Goal: Transaction & Acquisition: Purchase product/service

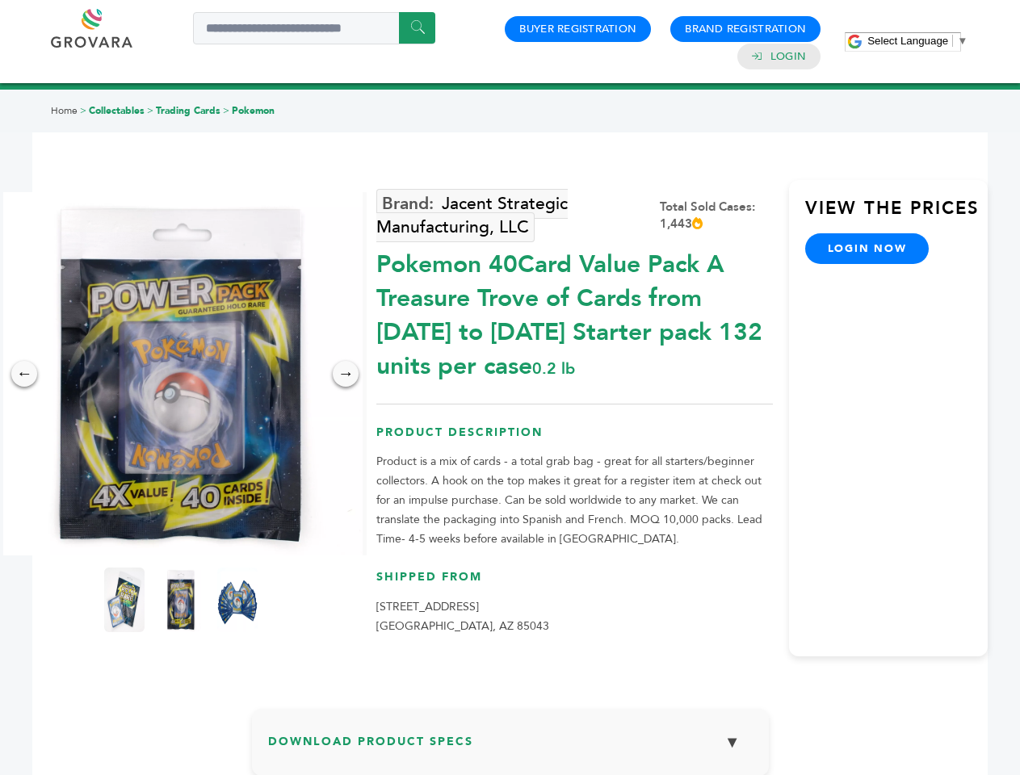
click at [917, 40] on span "Select Language" at bounding box center [907, 41] width 81 height 12
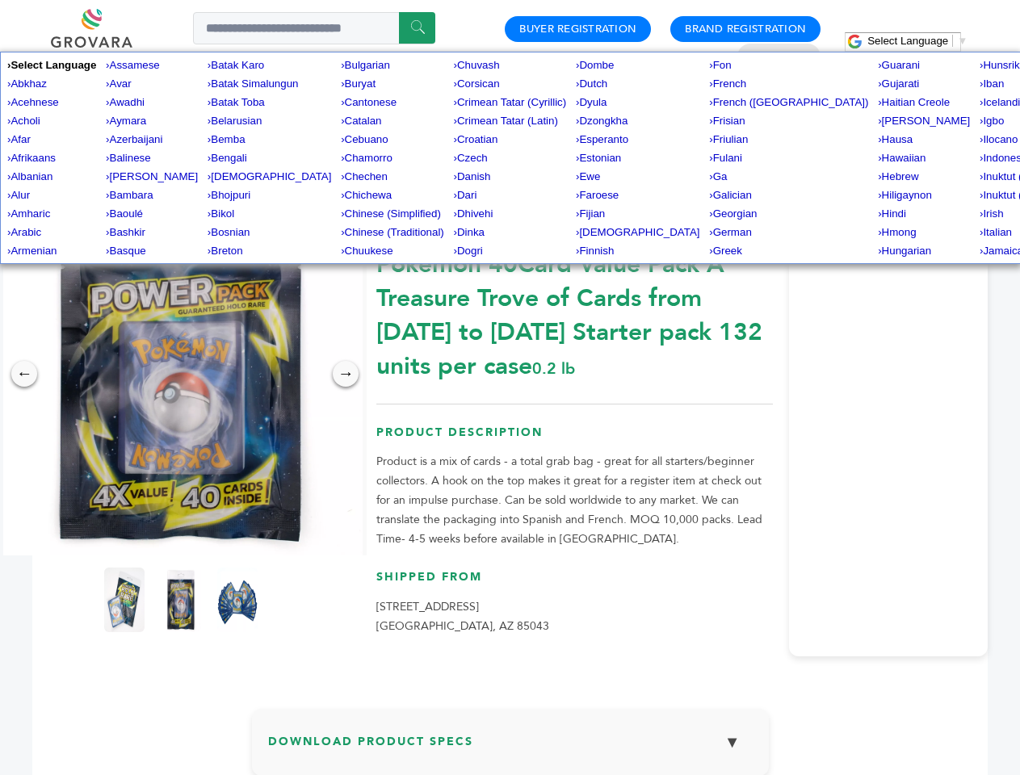
click at [181, 374] on img at bounding box center [180, 373] width 363 height 363
click at [0, 0] on div "×" at bounding box center [0, 0] width 0 height 0
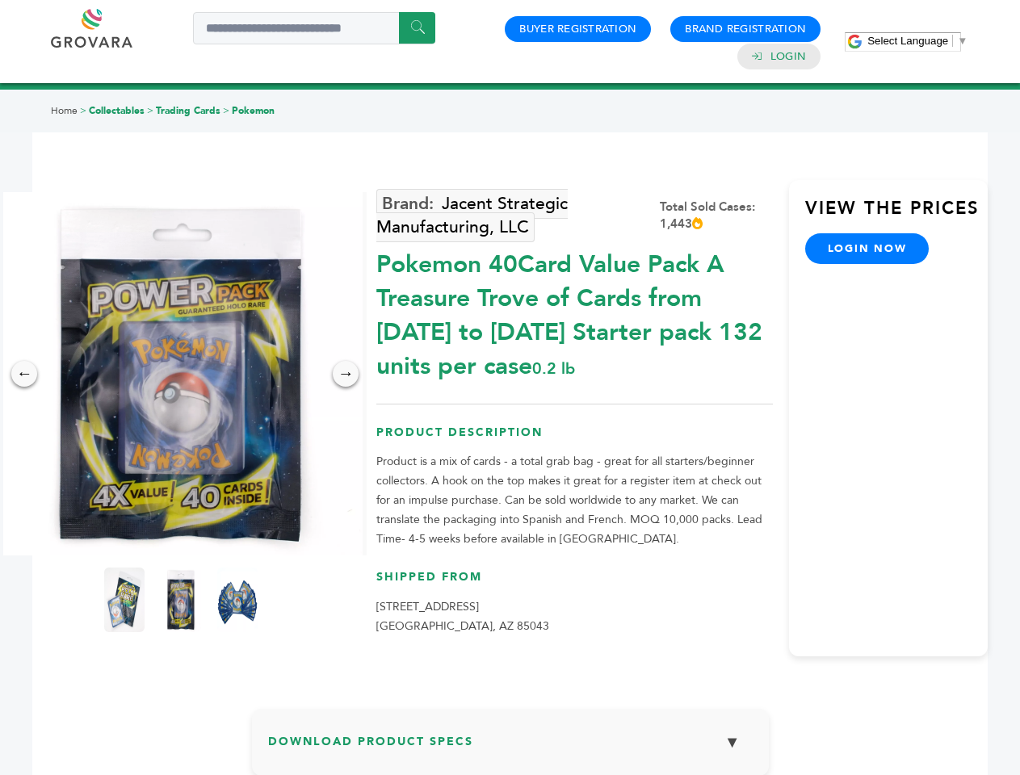
click at [346, 374] on div "→" at bounding box center [346, 374] width 26 height 26
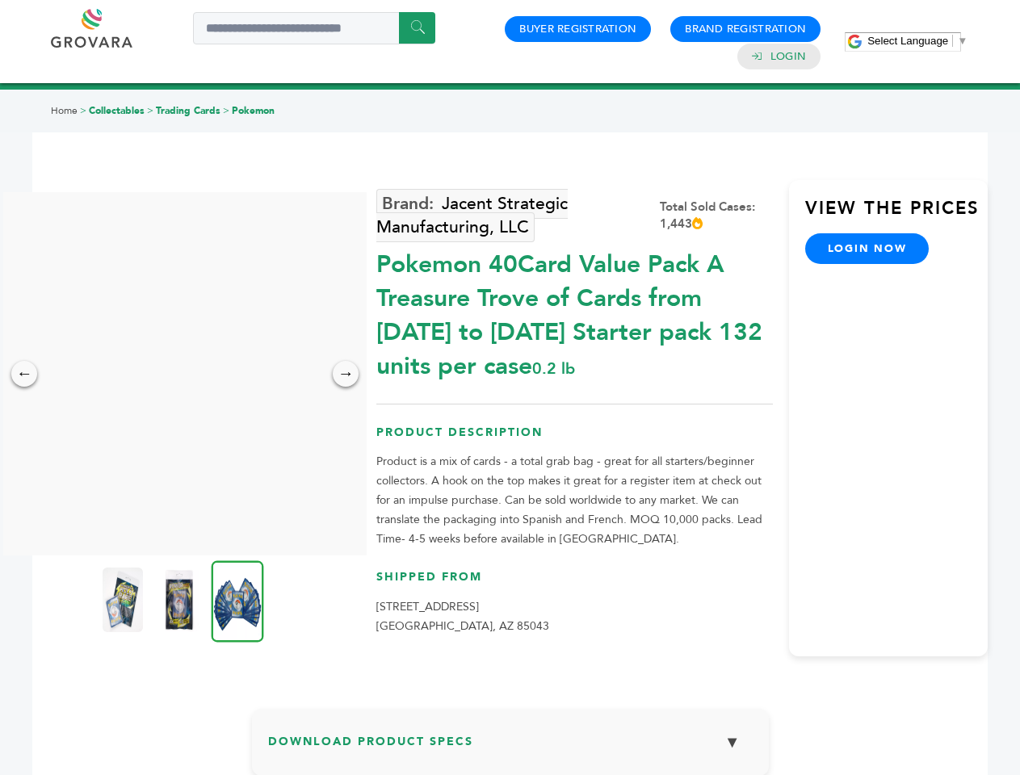
click at [124, 600] on img at bounding box center [123, 600] width 40 height 65
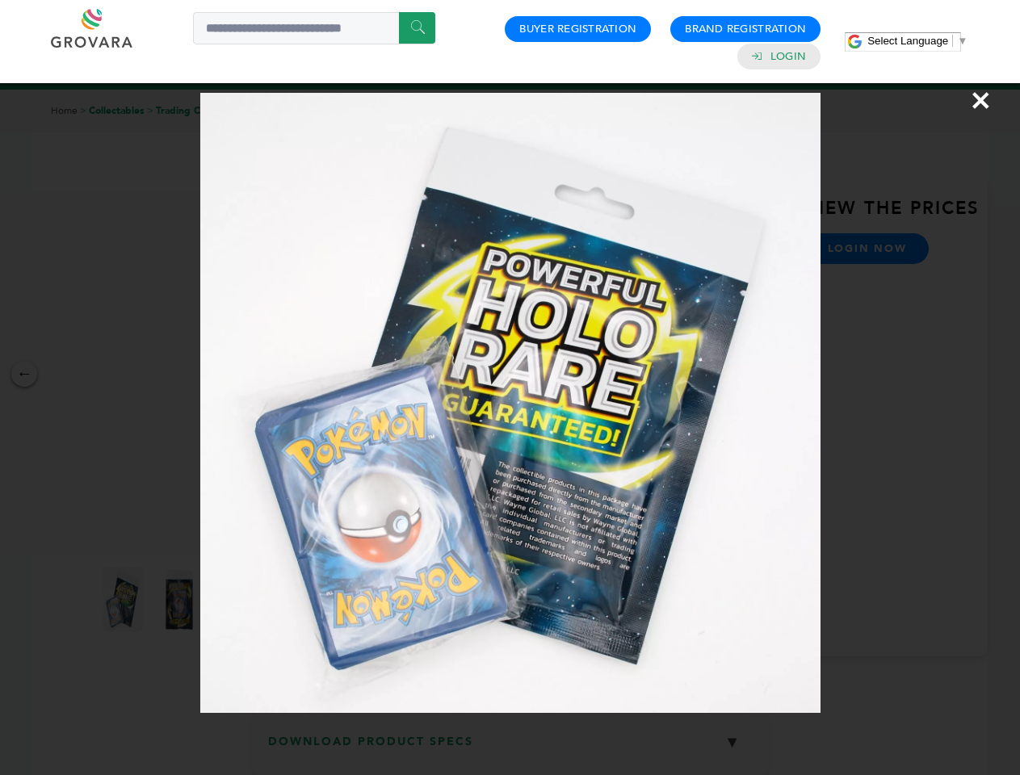
click at [181, 600] on div "×" at bounding box center [510, 387] width 1020 height 775
click at [237, 600] on img at bounding box center [238, 601] width 52 height 82
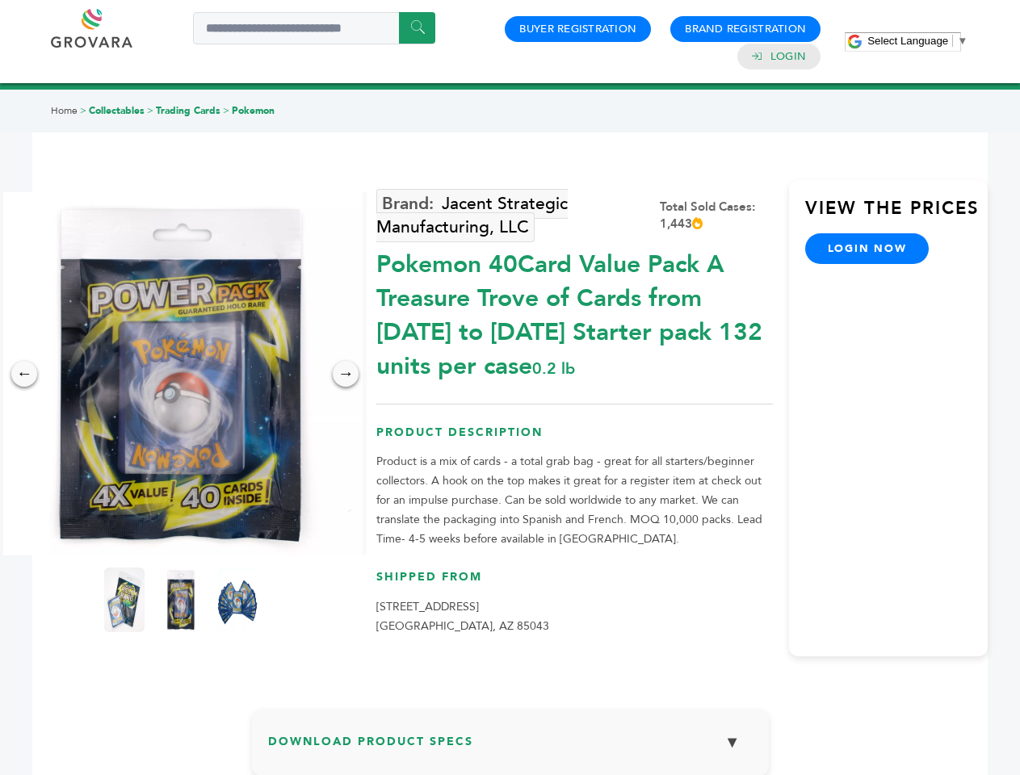
click at [917, 40] on span "Select Language" at bounding box center [907, 41] width 81 height 12
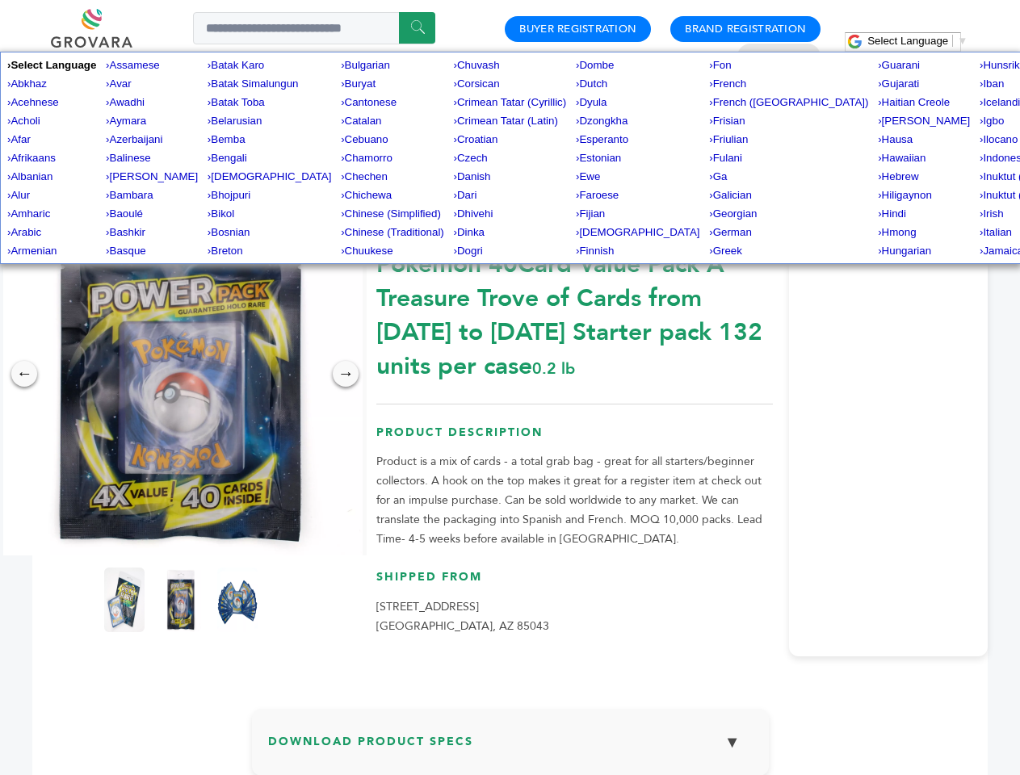
click at [181, 374] on img at bounding box center [180, 373] width 363 height 363
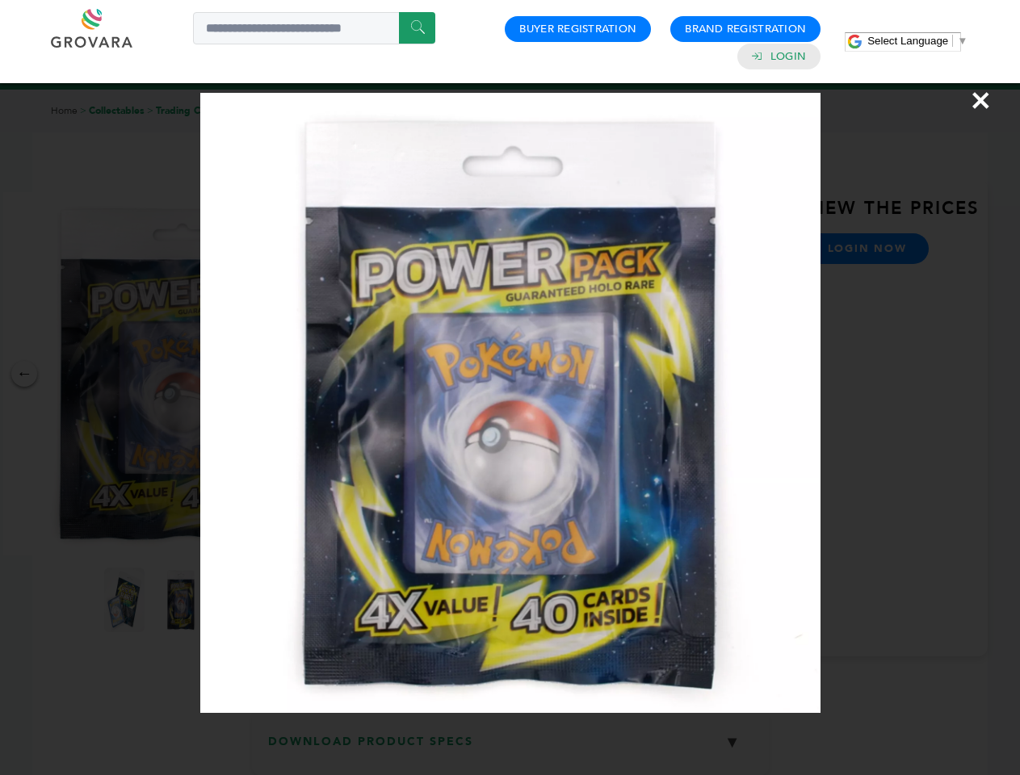
click at [24, 374] on div "×" at bounding box center [510, 387] width 1020 height 775
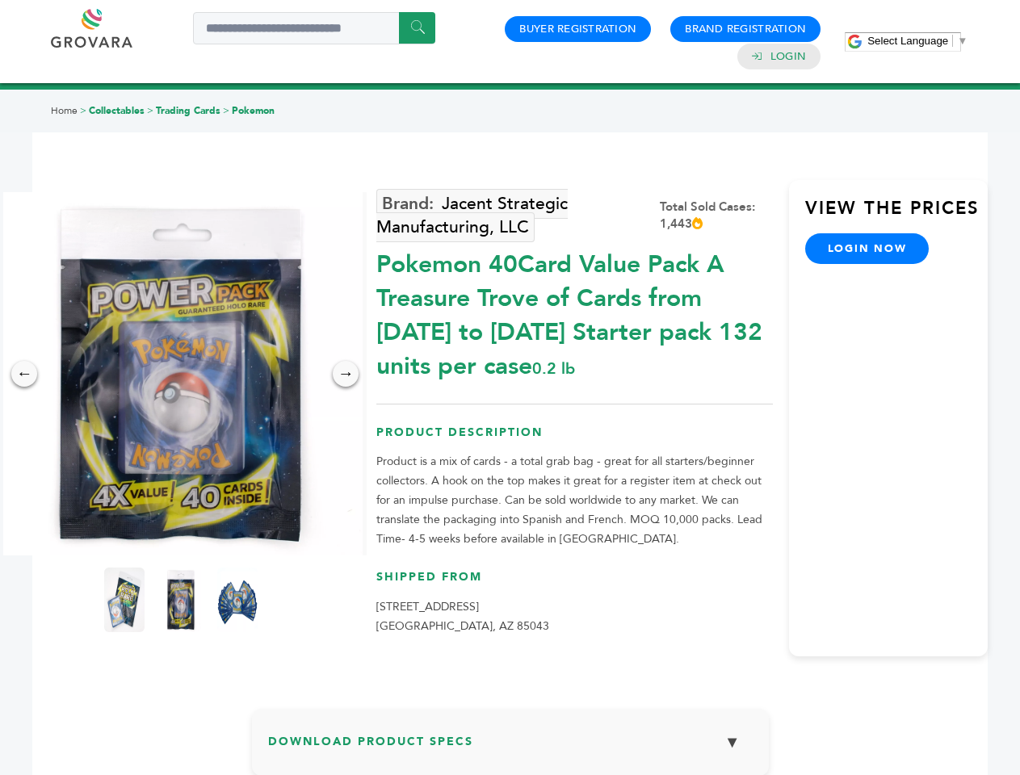
click at [346, 374] on div "→" at bounding box center [346, 374] width 26 height 26
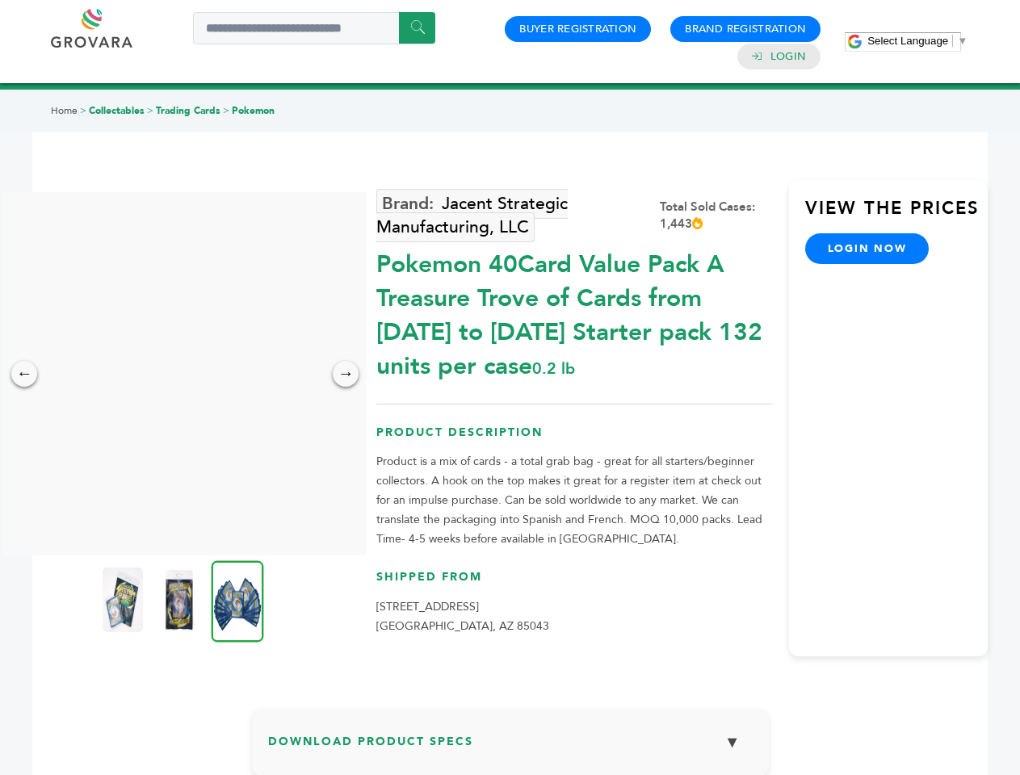
click at [124, 600] on img at bounding box center [123, 600] width 40 height 65
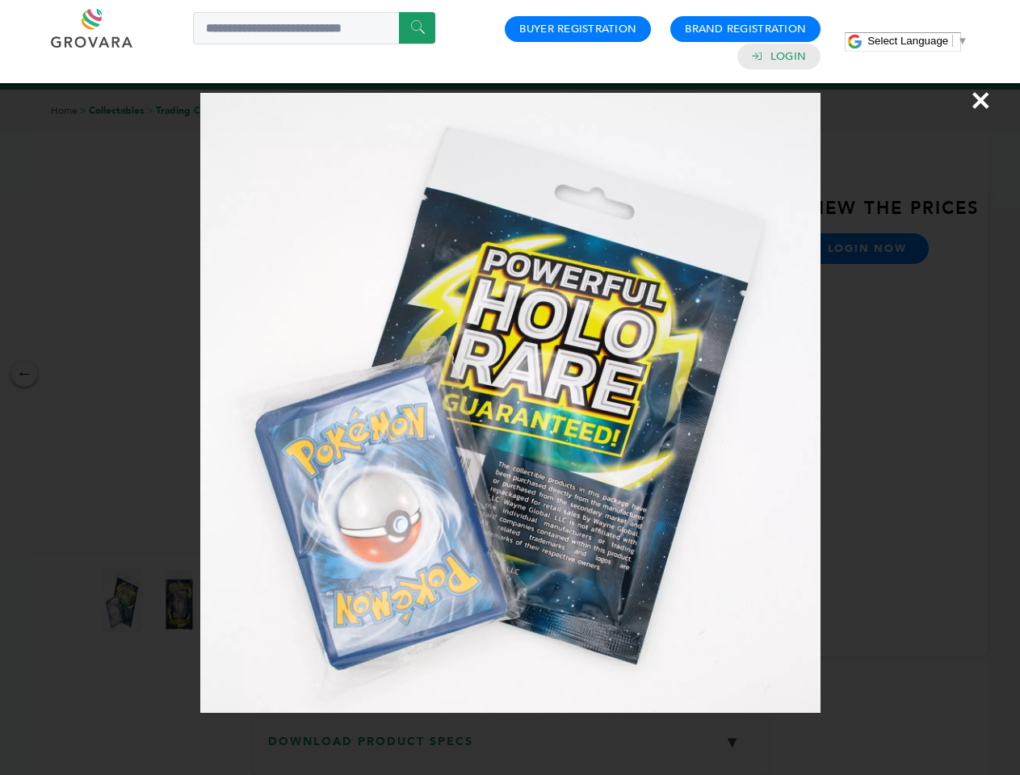
click at [181, 600] on div "×" at bounding box center [510, 387] width 1020 height 775
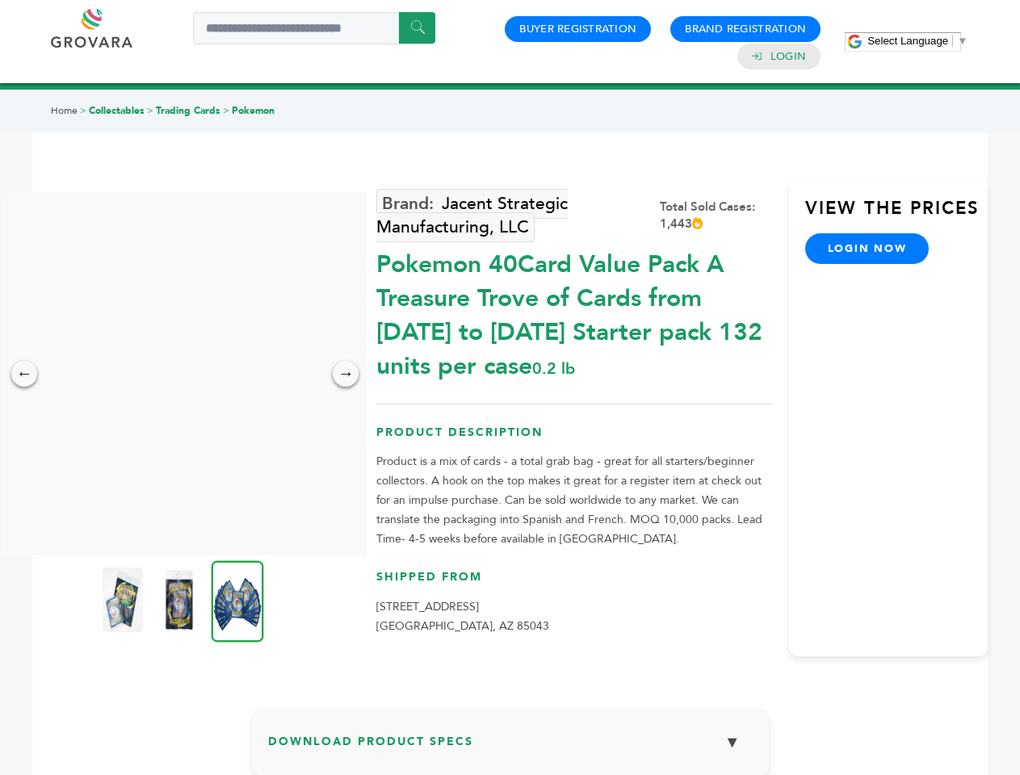
click at [237, 600] on img at bounding box center [238, 601] width 52 height 82
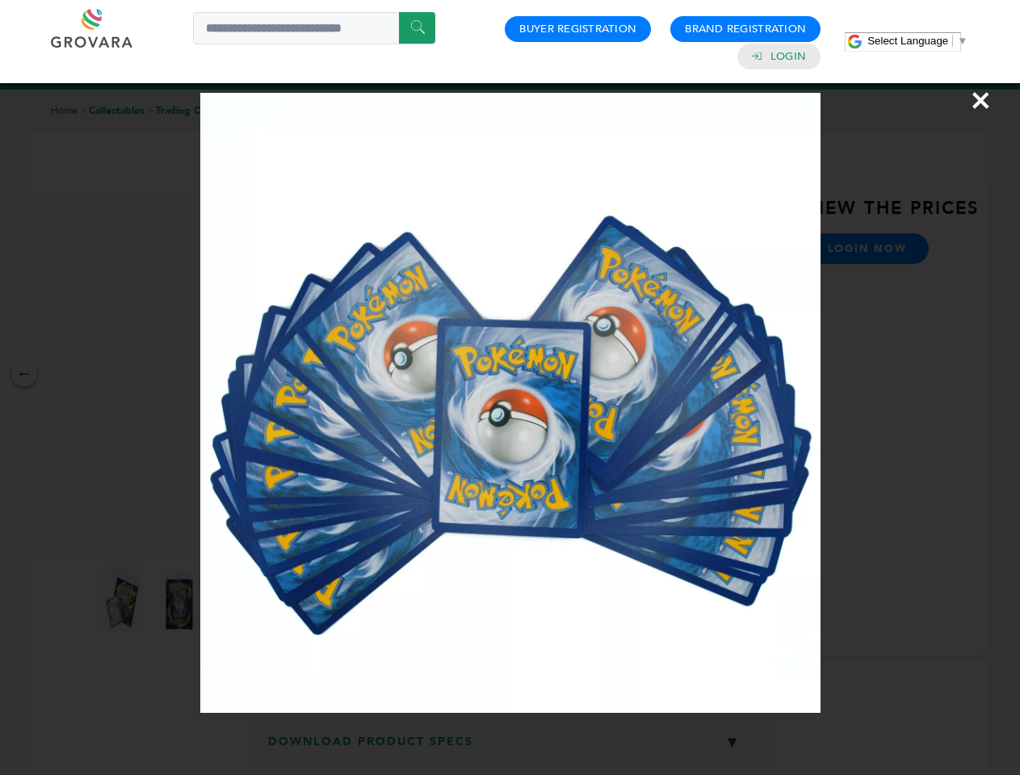
click at [510, 749] on div "×" at bounding box center [510, 387] width 1020 height 775
